Goal: Find specific page/section: Find specific page/section

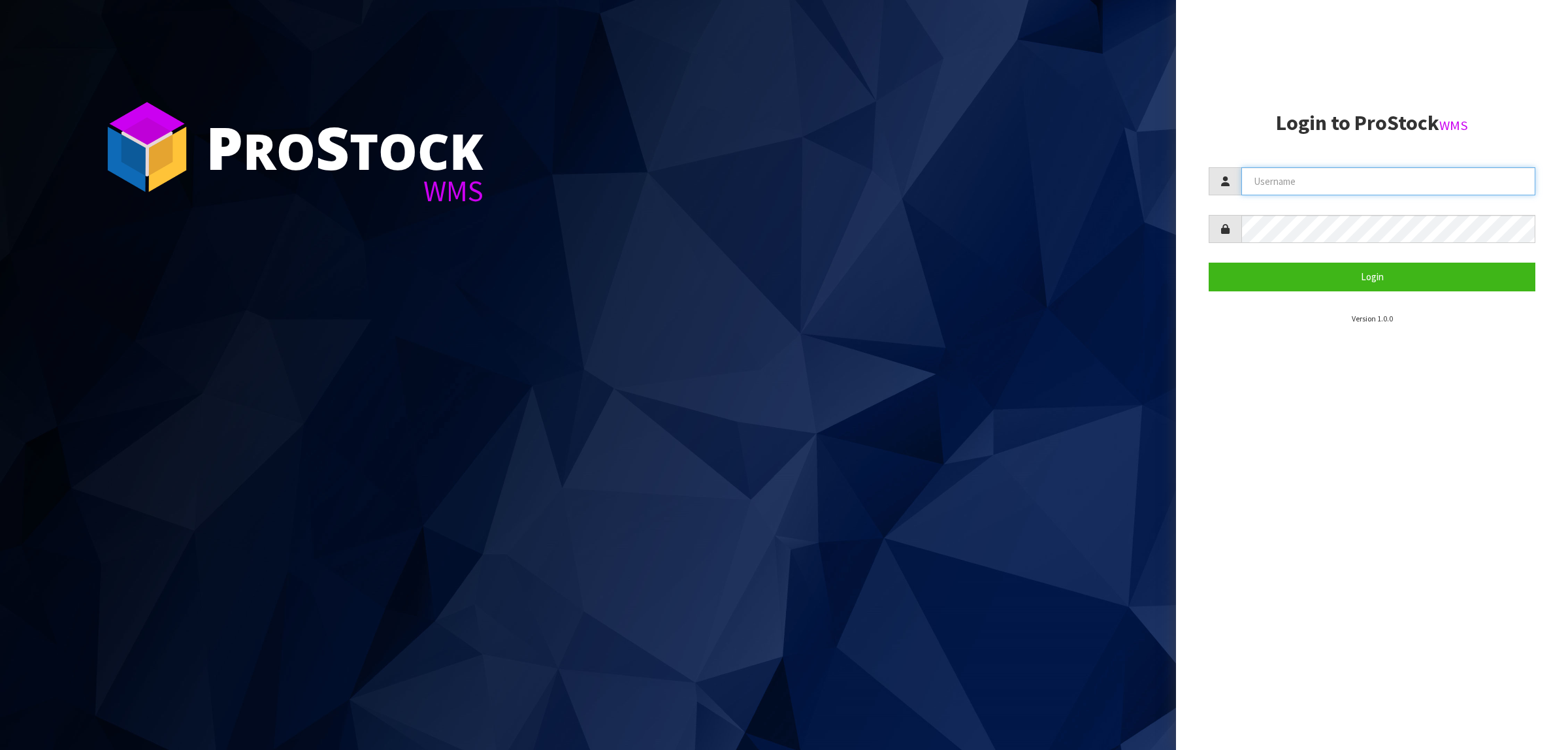
click at [1289, 183] on input "text" at bounding box center [1388, 181] width 294 height 28
click at [1263, 182] on input "text" at bounding box center [1388, 181] width 294 height 28
type input "KitchenAid"
click at [1209, 263] on button "Login" at bounding box center [1372, 277] width 327 height 28
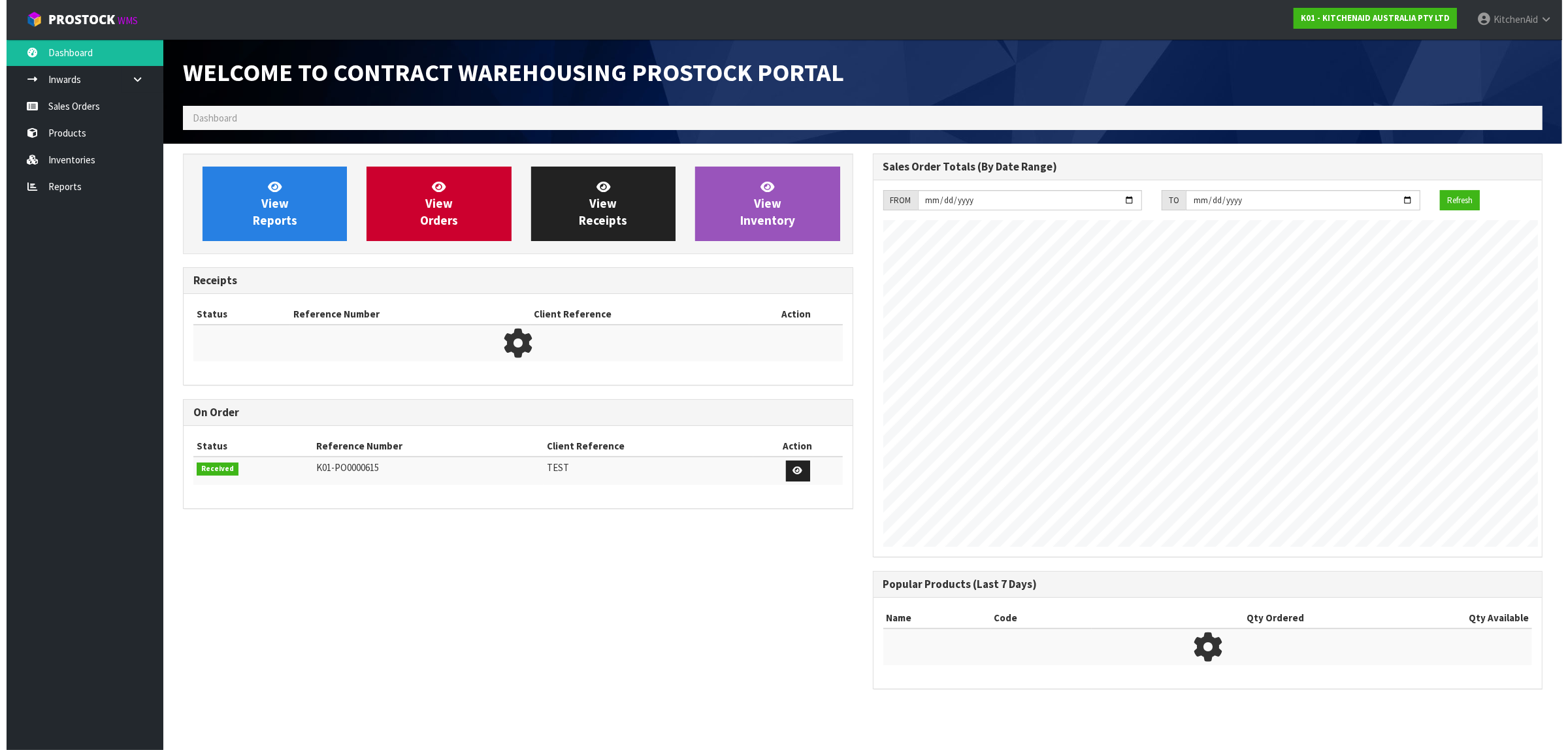
scroll to position [727, 689]
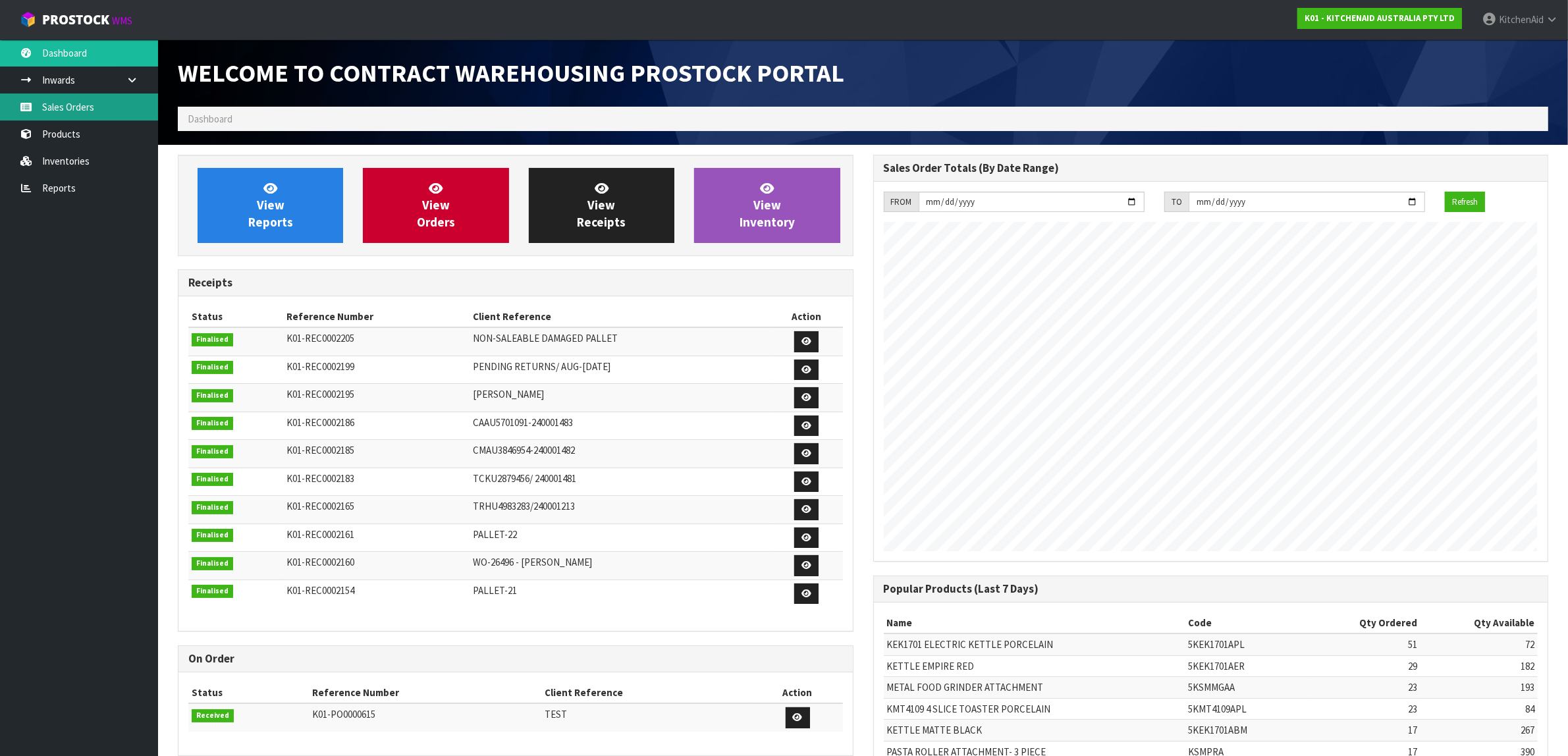
click at [77, 100] on link "Sales Orders" at bounding box center [79, 107] width 158 height 27
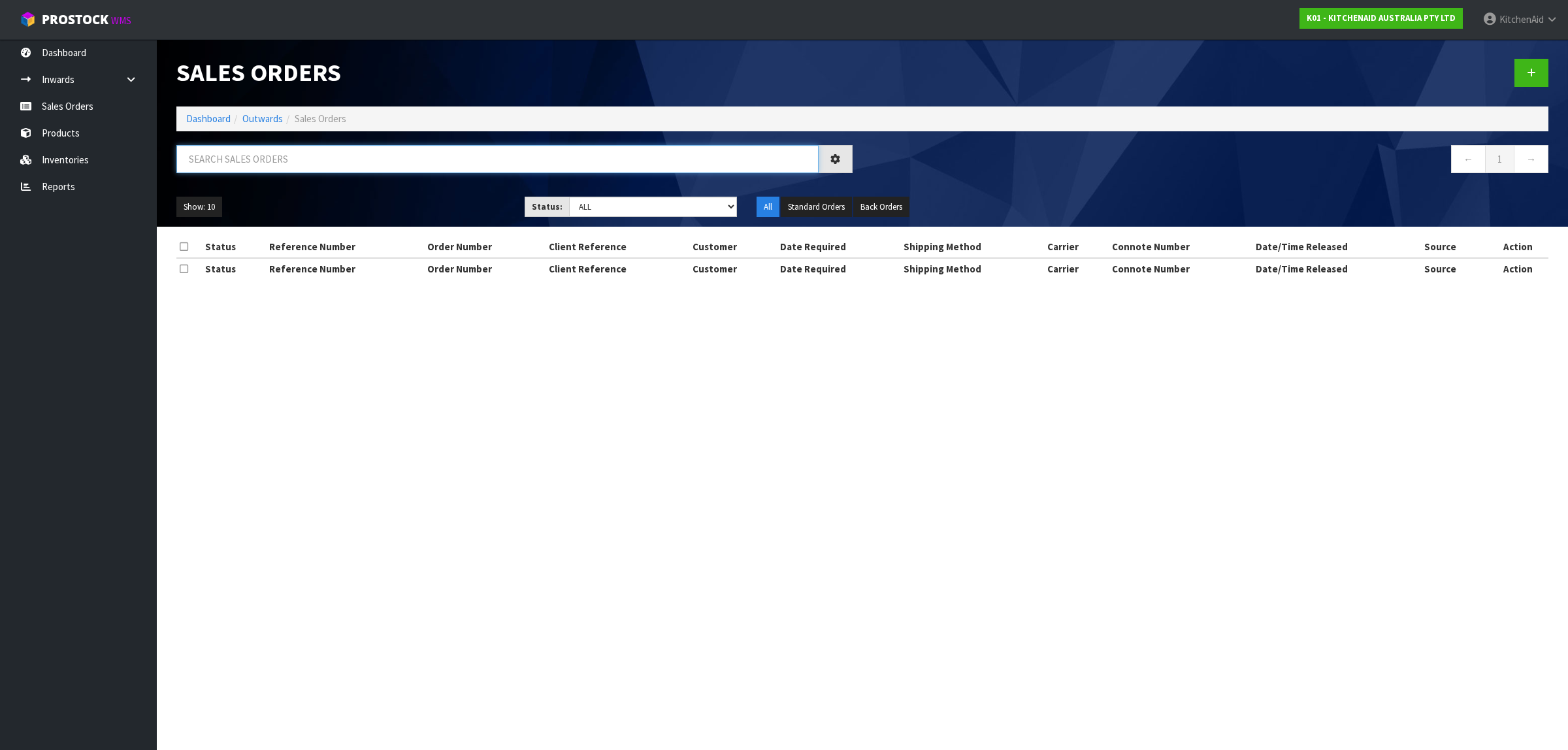
click at [256, 164] on input "text" at bounding box center [497, 159] width 642 height 28
paste input "0000012486"
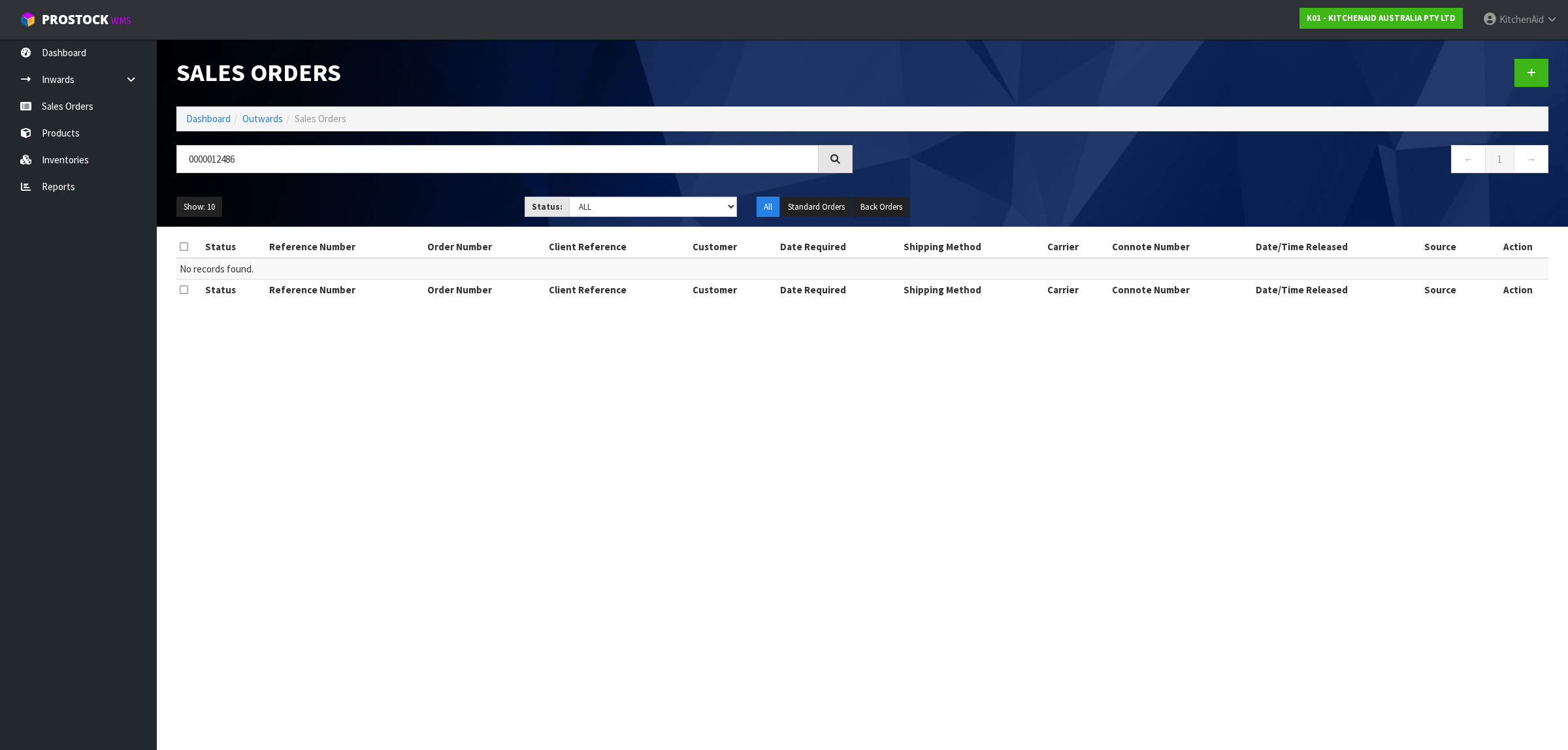
click at [835, 155] on icon at bounding box center [835, 159] width 14 height 14
drag, startPoint x: 210, startPoint y: 156, endPoint x: 220, endPoint y: 156, distance: 10.0
click at [211, 156] on input "0000012486" at bounding box center [497, 159] width 642 height 28
type input "12486"
click at [73, 132] on link "Products" at bounding box center [79, 133] width 157 height 27
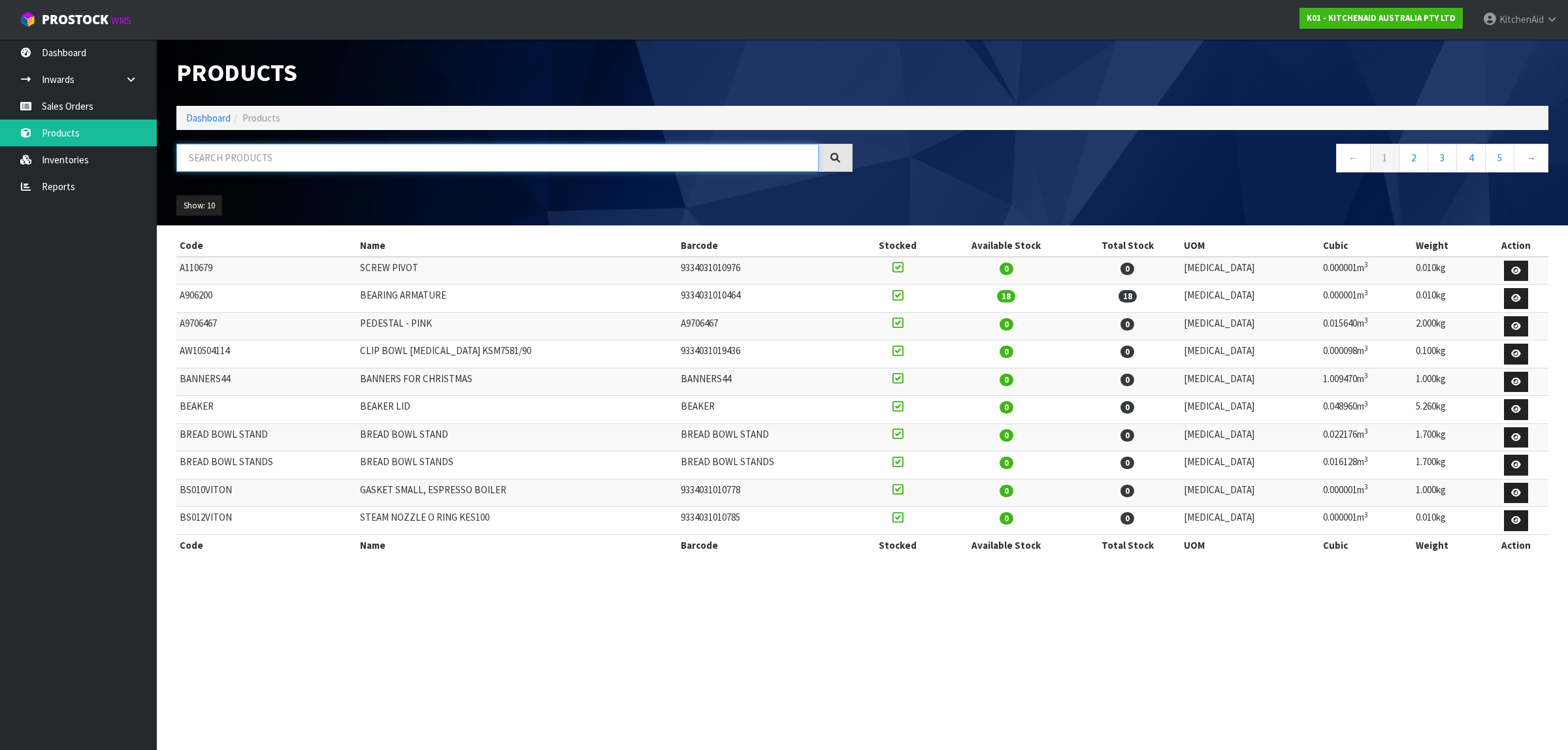
click at [467, 163] on input "text" at bounding box center [497, 158] width 642 height 28
paste input "W11319163"
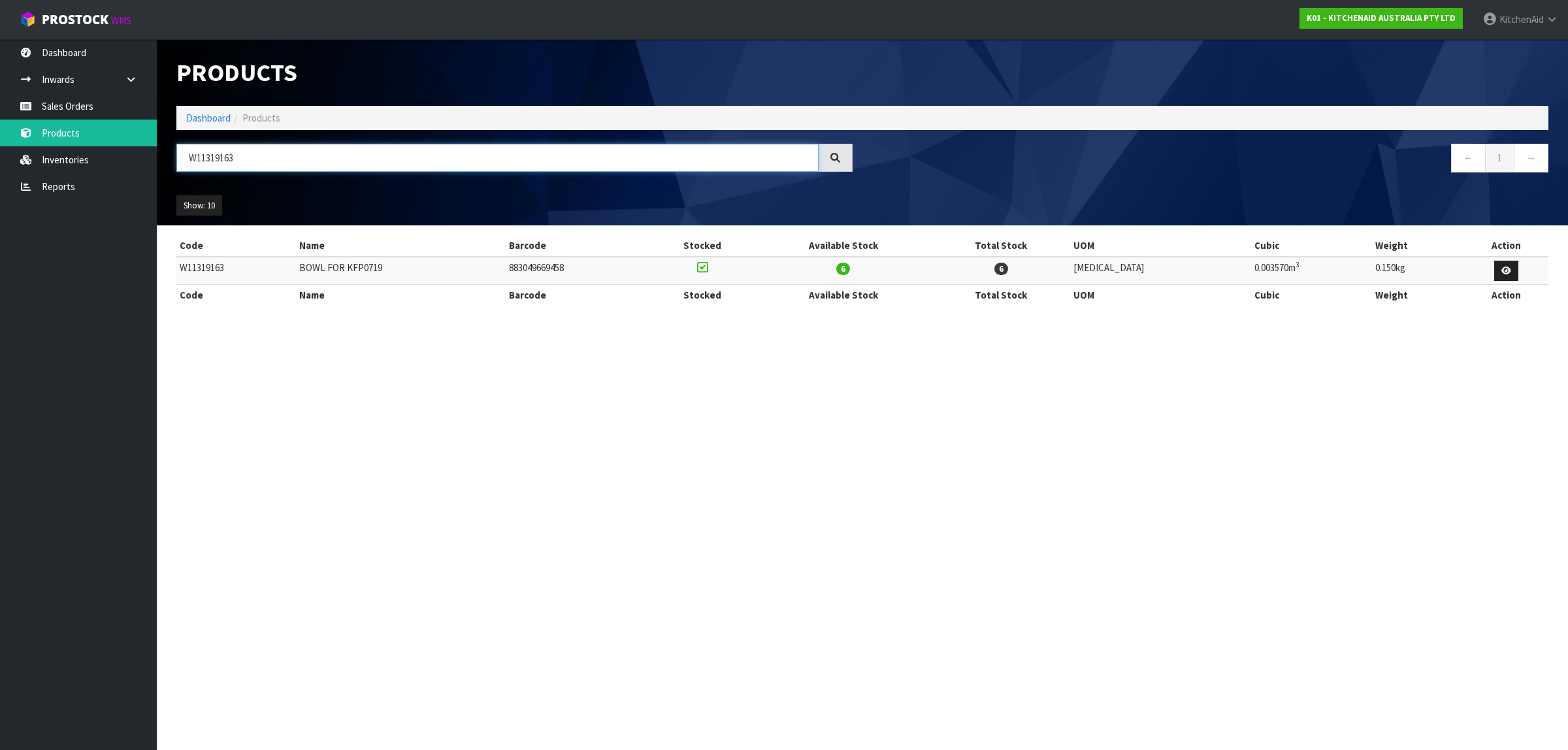
drag, startPoint x: 416, startPoint y: 152, endPoint x: 188, endPoint y: 132, distance: 228.9
click at [188, 132] on div "Products Import Products Drop file here to import csv template Dashboard Produc…" at bounding box center [862, 132] width 1392 height 186
paste input "PW10597705"
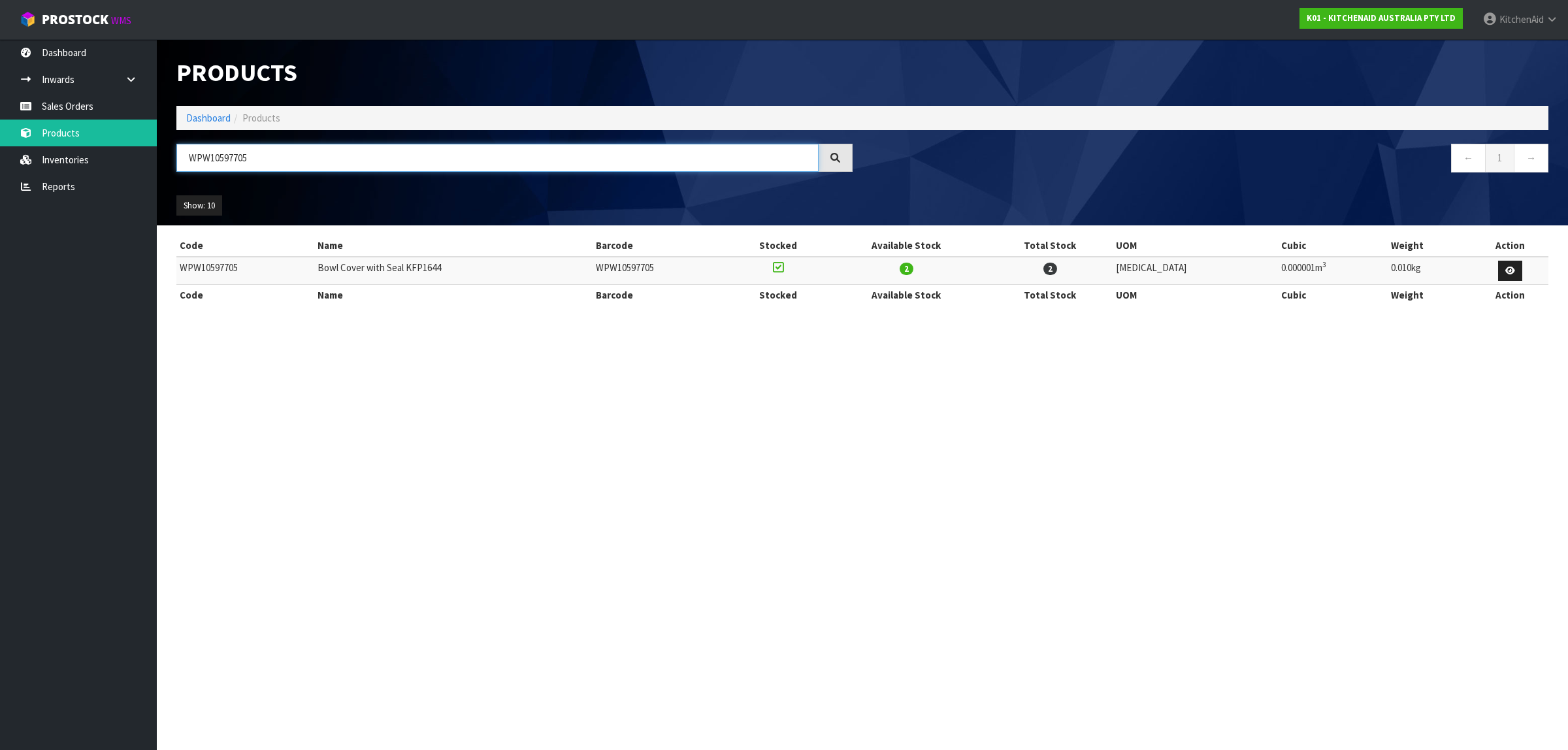
paste input "11279763"
drag, startPoint x: 288, startPoint y: 158, endPoint x: 160, endPoint y: 148, distance: 128.4
click at [160, 148] on header "Products Import Products Drop file here to import csv template Dashboard Produc…" at bounding box center [863, 132] width 1411 height 186
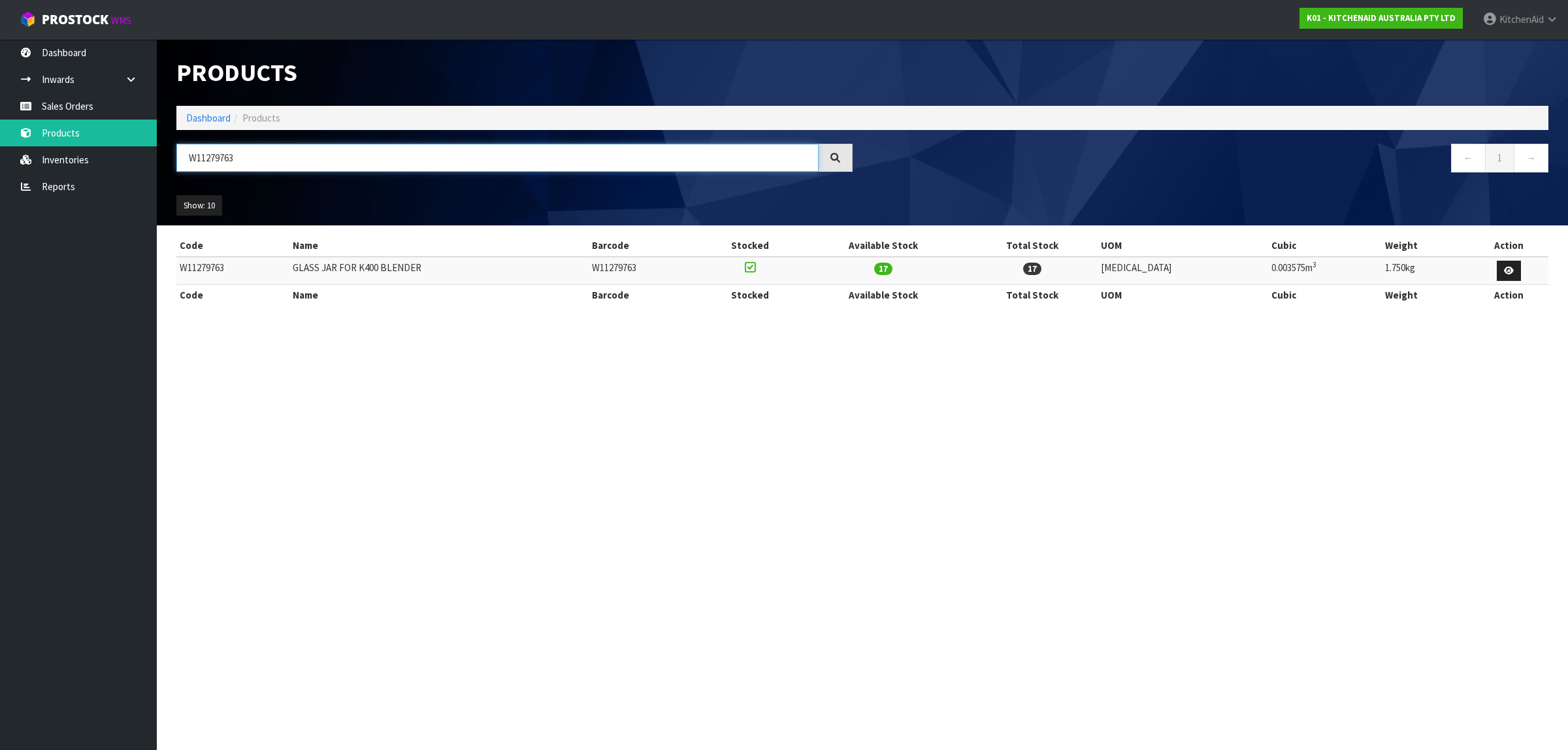
type input "W11279763"
